Goal: Task Accomplishment & Management: Manage account settings

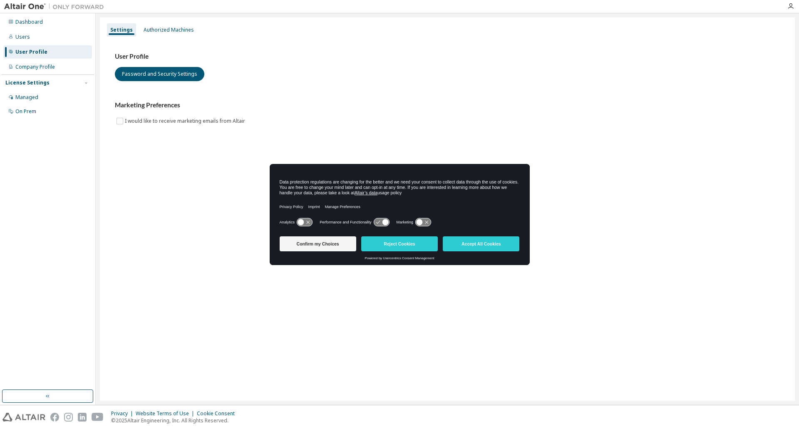
click at [478, 244] on button "Accept All Cookies" at bounding box center [481, 243] width 77 height 15
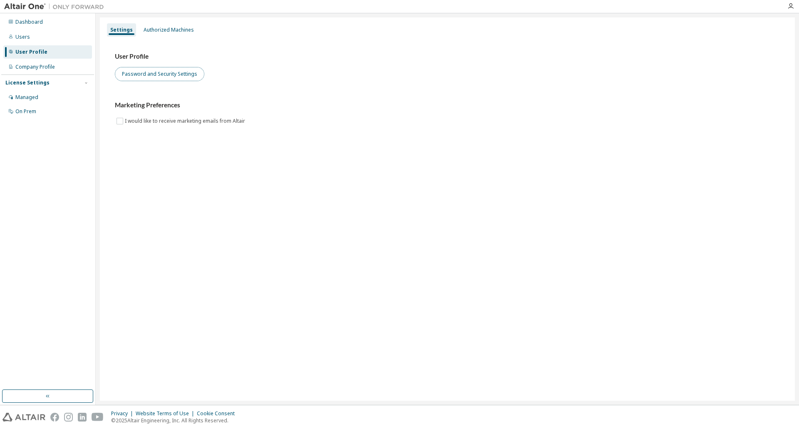
click at [168, 72] on button "Password and Security Settings" at bounding box center [160, 74] width 90 height 14
